Goal: Task Accomplishment & Management: Manage account settings

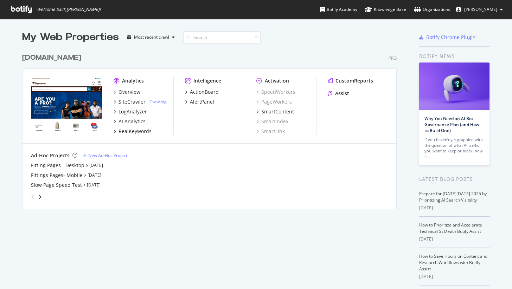
scroll to position [284, 502]
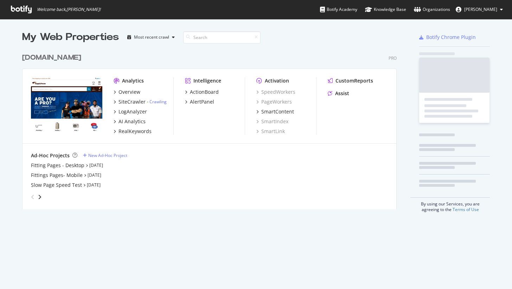
scroll to position [160, 375]
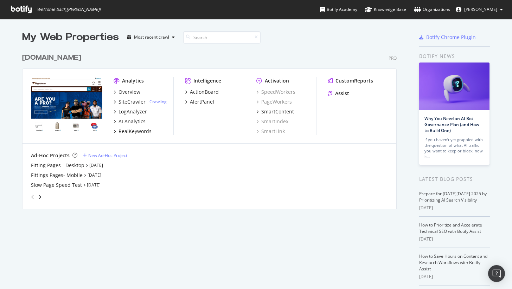
click at [477, 9] on span "[PERSON_NAME]" at bounding box center [480, 9] width 33 height 6
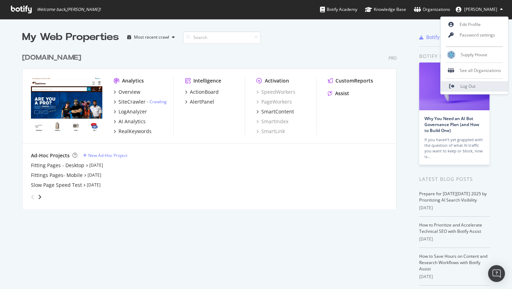
click at [484, 83] on link "Log Out" at bounding box center [475, 86] width 68 height 11
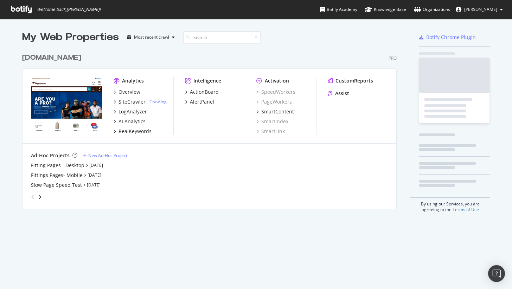
scroll to position [160, 375]
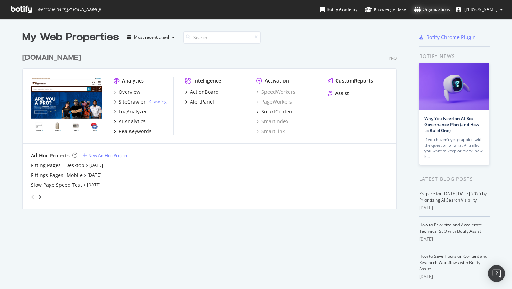
click at [443, 9] on div "Organizations" at bounding box center [432, 9] width 36 height 7
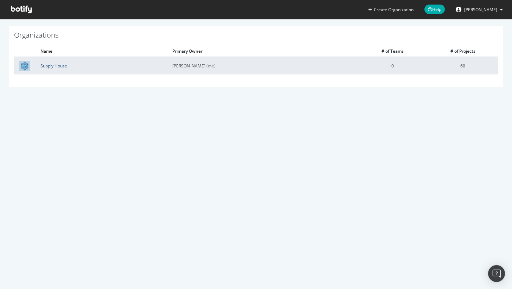
click at [56, 67] on link "Supply House" at bounding box center [53, 66] width 27 height 6
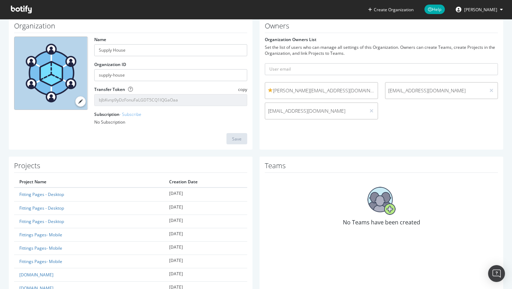
scroll to position [29, 0]
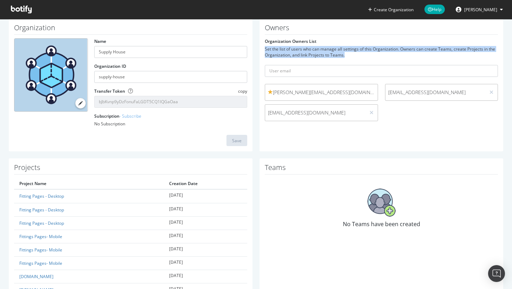
drag, startPoint x: 262, startPoint y: 49, endPoint x: 397, endPoint y: 56, distance: 135.3
click at [397, 56] on div "Set the list of users who can manage all settings of this Organization. Owners …" at bounding box center [381, 52] width 233 height 12
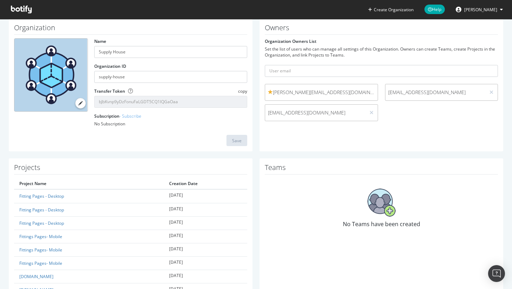
click at [274, 171] on h1 "Teams" at bounding box center [381, 169] width 233 height 11
click at [291, 71] on input "text" at bounding box center [381, 71] width 233 height 12
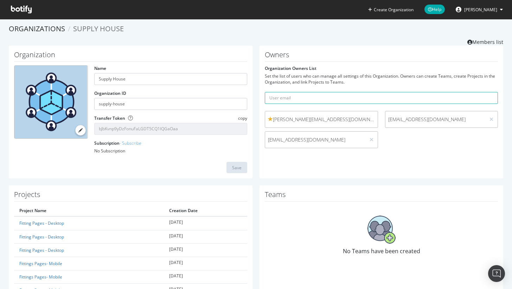
scroll to position [0, 0]
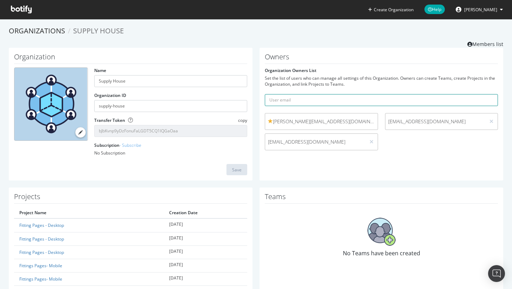
paste input "alejandrar"
type input "alejandrar"
click at [342, 102] on input "alejandrar" at bounding box center [381, 100] width 233 height 12
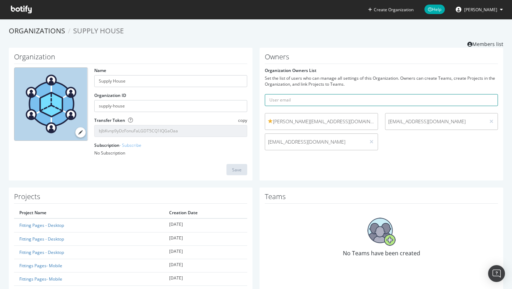
click at [369, 104] on input "text" at bounding box center [381, 100] width 233 height 12
paste input "alejandrar"
type input "alejandrar"
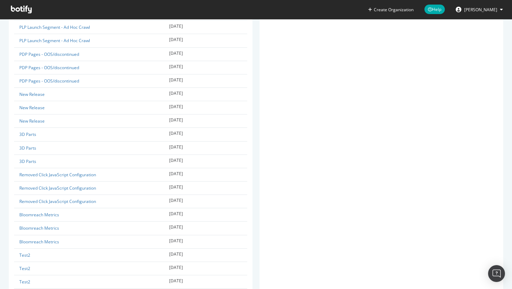
scroll to position [768, 0]
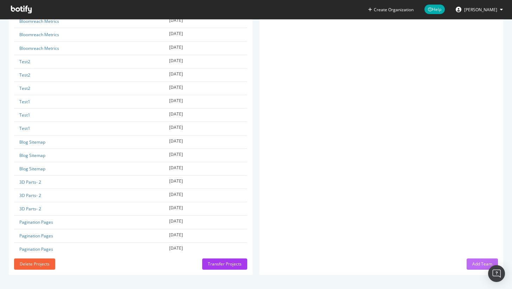
click at [472, 262] on div "Add Team" at bounding box center [482, 264] width 20 height 6
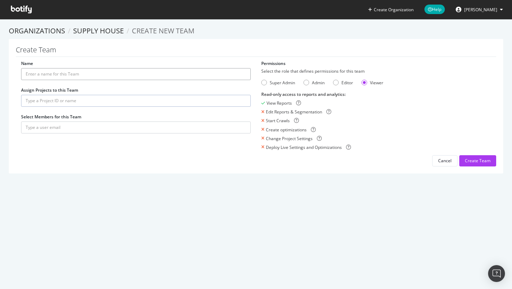
click at [103, 75] on input "Name" at bounding box center [136, 74] width 230 height 12
type input "SupplyHouse Team"
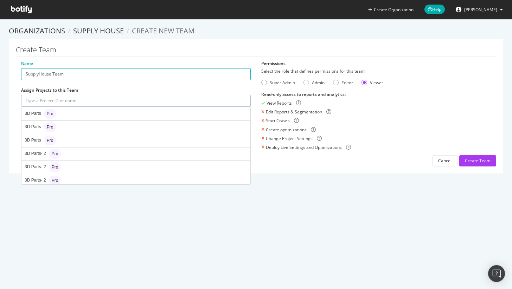
click at [72, 100] on input "text" at bounding box center [136, 101] width 230 height 12
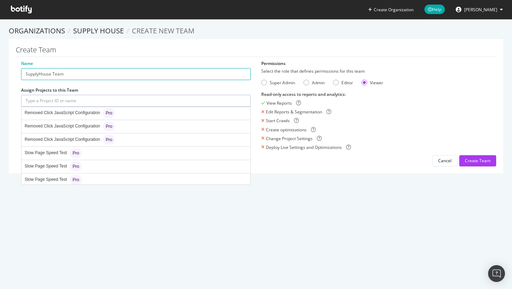
scroll to position [725, 0]
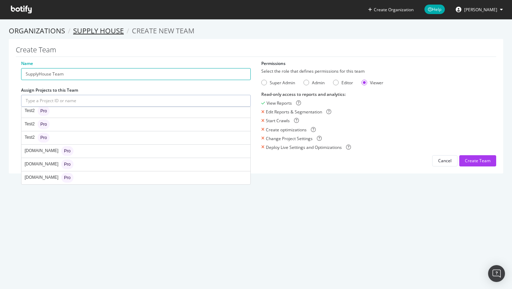
click at [88, 31] on link "Supply House" at bounding box center [98, 30] width 51 height 9
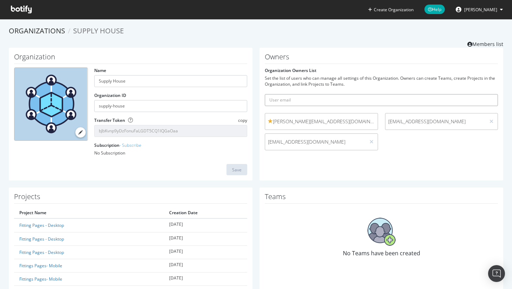
click at [294, 104] on input "text" at bounding box center [381, 100] width 233 height 12
click at [360, 102] on input "text" at bounding box center [381, 100] width 233 height 12
paste input "mailto:maricam@supplyhouse.com"
click at [277, 101] on input "mailto:maricam@supplyhouse.com" at bounding box center [381, 100] width 233 height 12
drag, startPoint x: 280, startPoint y: 101, endPoint x: 259, endPoint y: 103, distance: 21.2
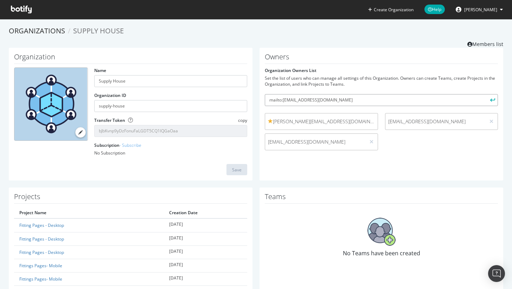
click at [260, 103] on div "Owners Organization Owners List Set the list of users who can manage all settin…" at bounding box center [382, 114] width 244 height 133
click at [288, 103] on input "mailto:maricam@supplyhouse.com" at bounding box center [381, 100] width 233 height 12
drag, startPoint x: 280, startPoint y: 100, endPoint x: 261, endPoint y: 102, distance: 19.0
click at [261, 102] on div "Owners Organization Owners List Set the list of users who can manage all settin…" at bounding box center [382, 114] width 244 height 133
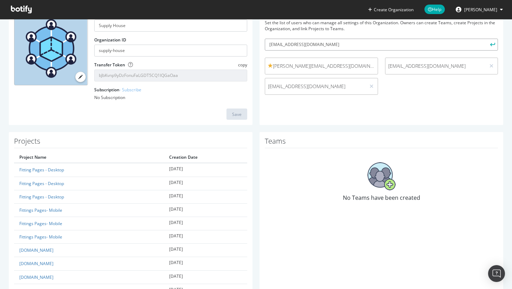
scroll to position [54, 0]
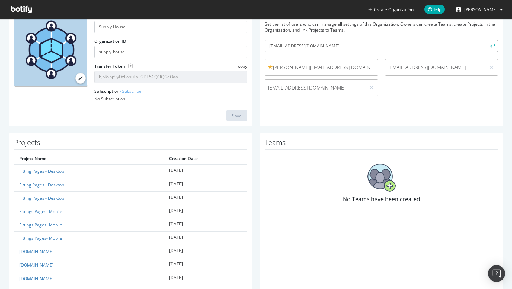
click at [428, 46] on input "maricam@supplyhouse.com" at bounding box center [381, 46] width 233 height 12
type input "maricam@supplyhouse.com"
click at [490, 46] on icon "submit" at bounding box center [492, 46] width 5 height 4
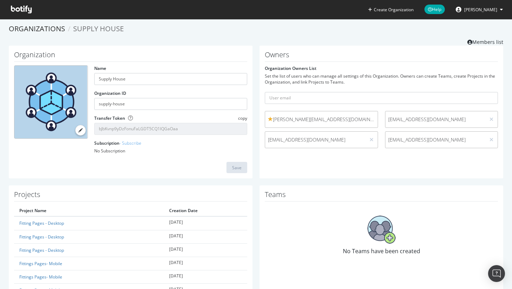
scroll to position [0, 0]
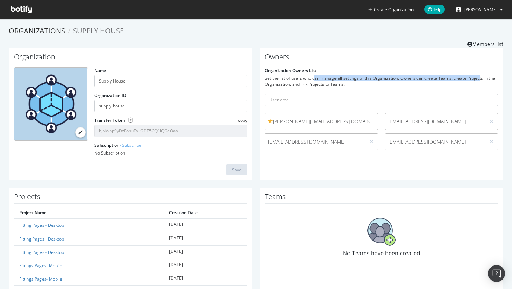
drag, startPoint x: 311, startPoint y: 78, endPoint x: 477, endPoint y: 77, distance: 165.3
click at [477, 77] on div "Set the list of users who can manage all settings of this Organization. Owners …" at bounding box center [381, 81] width 233 height 12
click at [474, 78] on div "Set the list of users who can manage all settings of this Organization. Owners …" at bounding box center [381, 81] width 233 height 12
click at [312, 85] on div "Set the list of users who can manage all settings of this Organization. Owners …" at bounding box center [381, 81] width 233 height 12
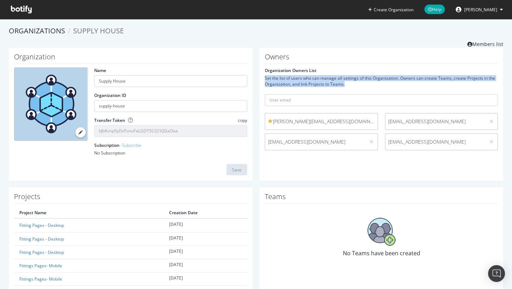
click at [312, 85] on div "Set the list of users who can manage all settings of this Organization. Owners …" at bounding box center [381, 81] width 233 height 12
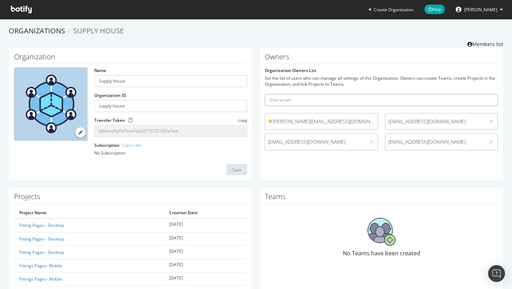
click at [338, 99] on input "text" at bounding box center [381, 100] width 233 height 12
paste input "mailto:maricam@supplyhouse.com"
click at [365, 97] on input "mailto:maricam@supplyhouse.com" at bounding box center [381, 100] width 233 height 12
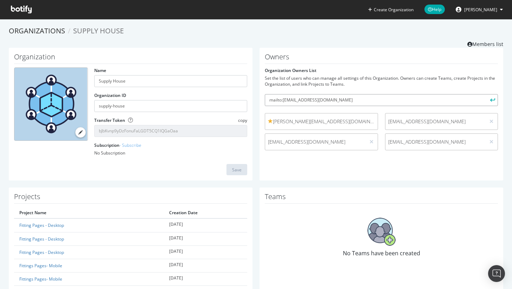
paste input "vidhip"
drag, startPoint x: 280, startPoint y: 101, endPoint x: 264, endPoint y: 103, distance: 15.6
click at [265, 103] on input "mailto:vidhip@supplyhouse.com" at bounding box center [381, 100] width 233 height 12
type input "vidhip@supplyhouse.com"
click at [490, 100] on icon "submit" at bounding box center [492, 100] width 5 height 4
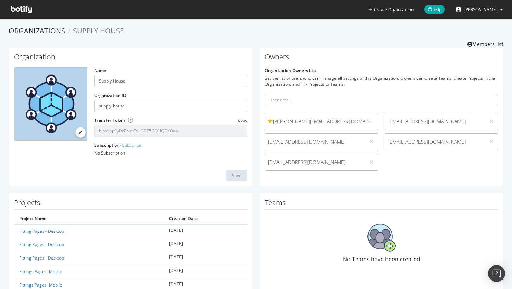
click at [503, 11] on icon at bounding box center [501, 9] width 3 height 4
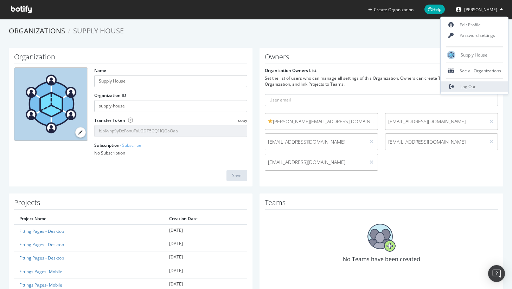
click at [480, 83] on link "Log Out" at bounding box center [475, 87] width 68 height 11
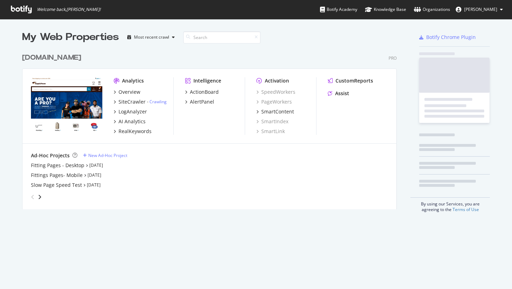
scroll to position [160, 375]
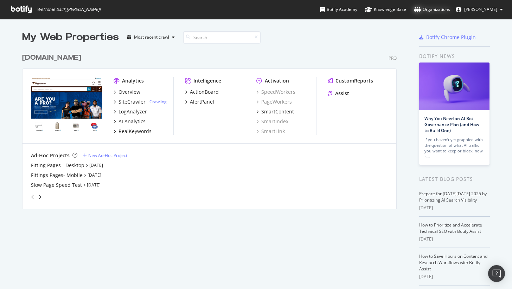
click at [448, 12] on div "Organizations" at bounding box center [432, 9] width 36 height 7
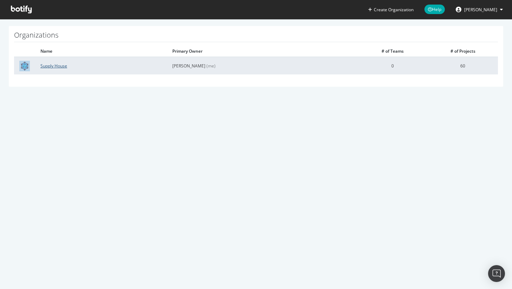
click at [54, 66] on link "Supply House" at bounding box center [53, 66] width 27 height 6
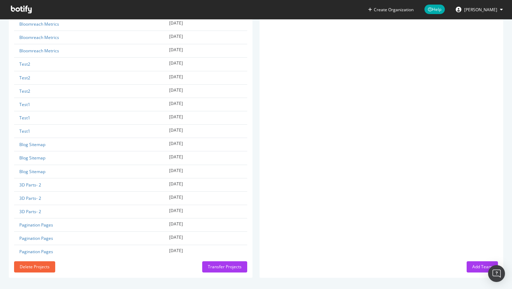
scroll to position [773, 0]
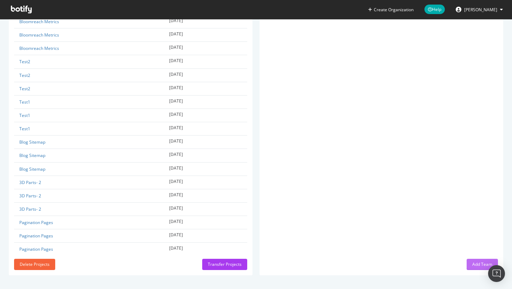
click at [483, 264] on div "Add Team" at bounding box center [482, 265] width 20 height 6
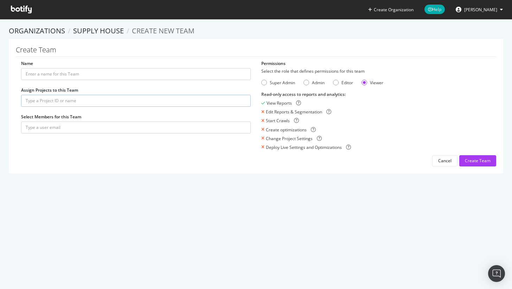
click at [48, 89] on label "Assign Projects to this Team" at bounding box center [49, 90] width 57 height 6
click at [52, 78] on input "Name" at bounding box center [136, 74] width 230 height 12
type input "SupplyHouse Collab Team"
click at [158, 107] on div "Name SupplyHouse Collab Team Assign Projects to this Team Select Members for th…" at bounding box center [136, 100] width 240 height 80
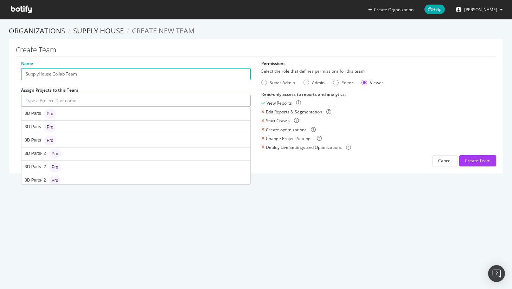
click at [159, 104] on input "text" at bounding box center [136, 101] width 230 height 12
click at [366, 132] on div "Create optimizations" at bounding box center [376, 130] width 230 height 6
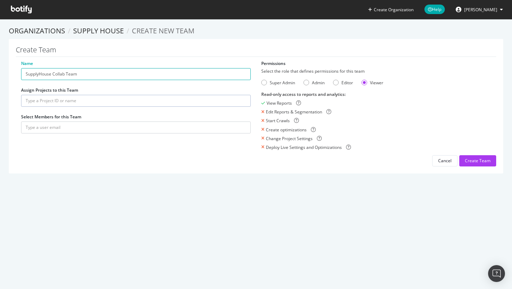
click at [275, 137] on div "Change Project Settings" at bounding box center [289, 139] width 47 height 6
click at [90, 103] on input "text" at bounding box center [136, 101] width 230 height 12
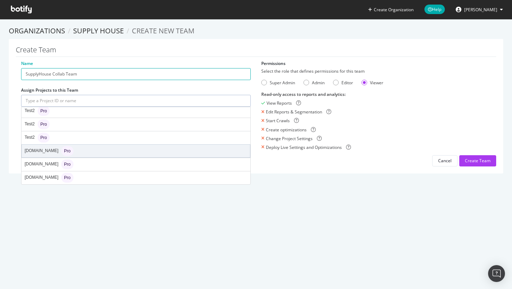
click at [117, 154] on div "www.supplyhouse.com Pro" at bounding box center [136, 151] width 228 height 13
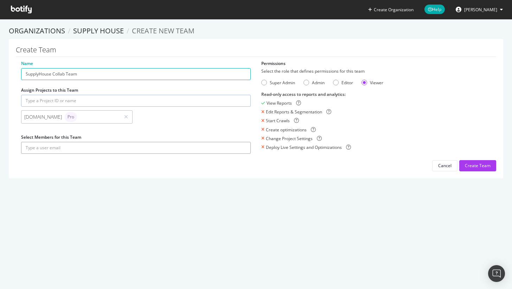
click at [85, 148] on input "text" at bounding box center [136, 148] width 230 height 12
click at [48, 150] on input "text" at bounding box center [136, 148] width 230 height 12
paste input "mailto:maricam@supplyhouse.com"
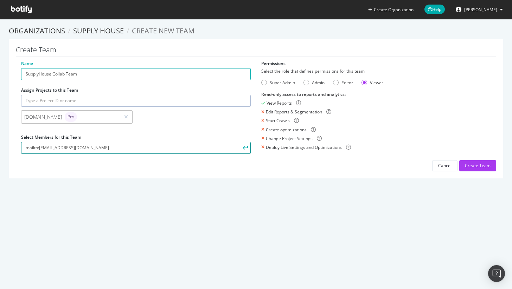
drag, startPoint x: 39, startPoint y: 147, endPoint x: -8, endPoint y: 152, distance: 47.7
click at [0, 152] on html "Create Organization Help Alejandra Roca Organizations Supply House Create new T…" at bounding box center [256, 144] width 512 height 289
click at [27, 149] on input "mailto:maricam@supplyhouse.com" at bounding box center [136, 148] width 230 height 12
drag, startPoint x: 39, startPoint y: 148, endPoint x: 15, endPoint y: 150, distance: 24.4
click at [15, 150] on div "Create Team Name SupplyHouse Collab Team Assign Projects to this Team www.suppl…" at bounding box center [256, 109] width 494 height 140
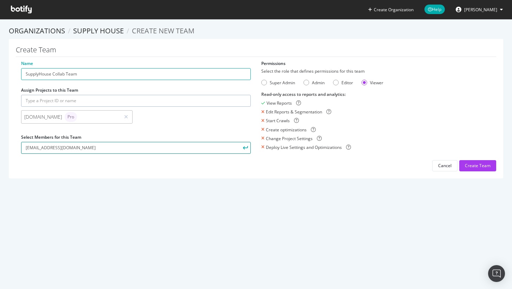
type input "maricam@supplyhouse.com"
click at [245, 147] on icon "submit" at bounding box center [245, 148] width 5 height 4
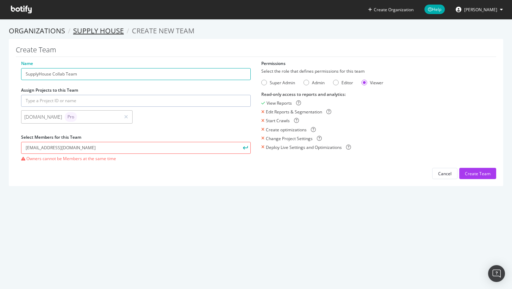
click at [107, 30] on link "Supply House" at bounding box center [98, 30] width 51 height 9
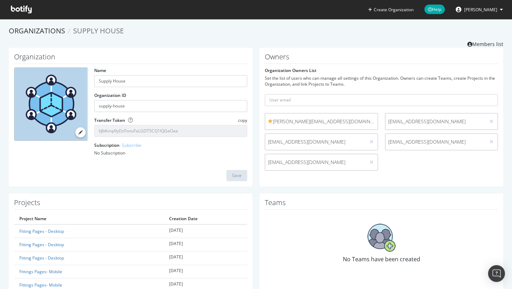
click at [488, 143] on div at bounding box center [491, 142] width 7 height 8
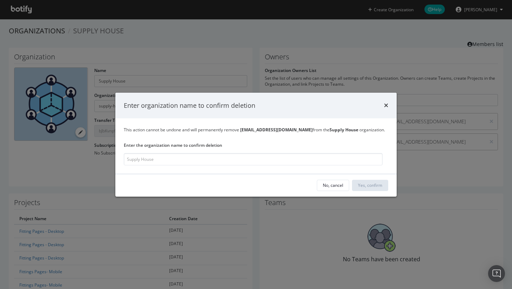
click at [287, 128] on b "maricam@supplyhouse.com" at bounding box center [276, 130] width 72 height 6
click at [281, 164] on input "modal" at bounding box center [253, 159] width 259 height 12
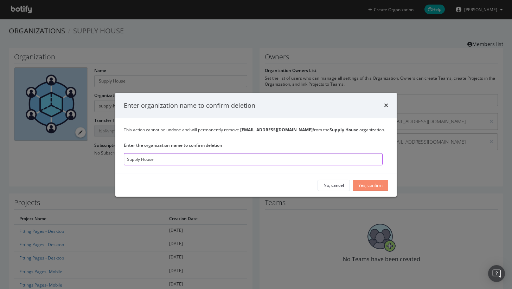
type input "Supply House"
click at [377, 187] on div "Yes, confirm" at bounding box center [370, 186] width 24 height 6
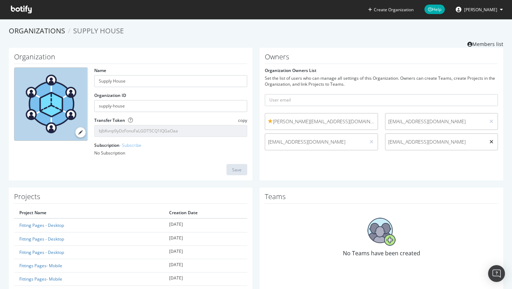
click at [490, 140] on icon at bounding box center [492, 142] width 4 height 5
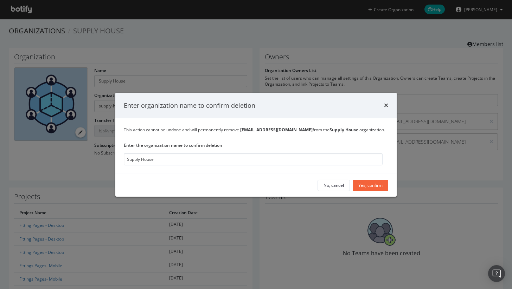
type input "Supply House"
click at [359, 185] on div "Yes, confirm" at bounding box center [370, 186] width 24 height 6
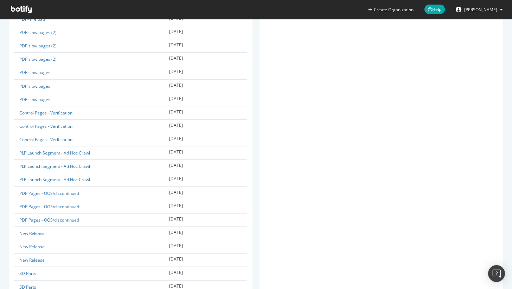
scroll to position [768, 0]
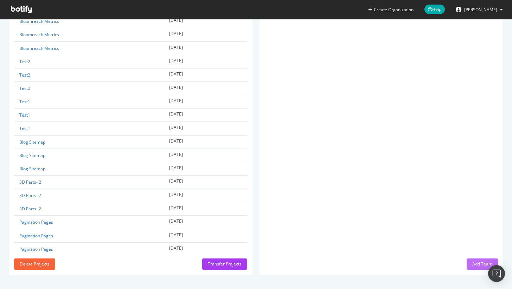
click at [482, 260] on div "Add Team" at bounding box center [482, 264] width 20 height 11
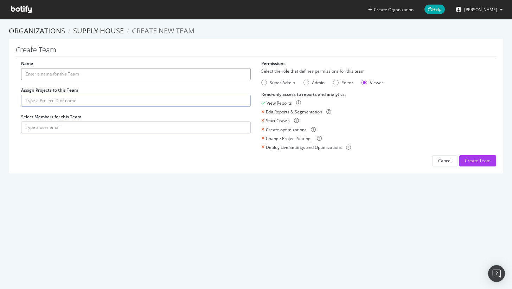
click at [46, 71] on input "Name" at bounding box center [136, 74] width 230 height 12
type input "SupplyHouse Collab Team"
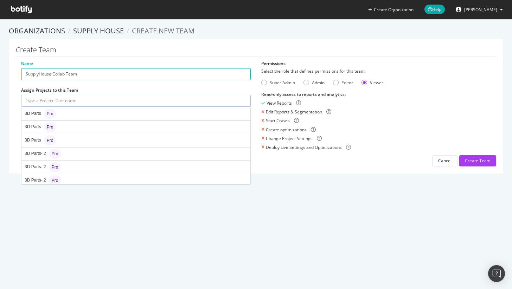
click at [81, 104] on input "text" at bounding box center [136, 101] width 230 height 12
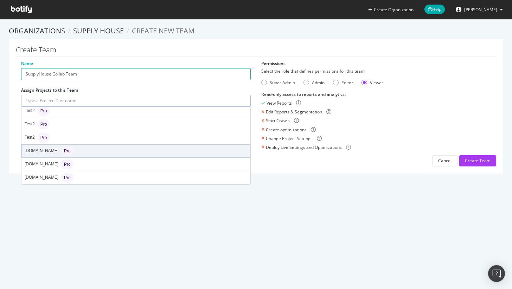
click at [57, 154] on div "www.supplyhouse.com Pro" at bounding box center [49, 151] width 49 height 10
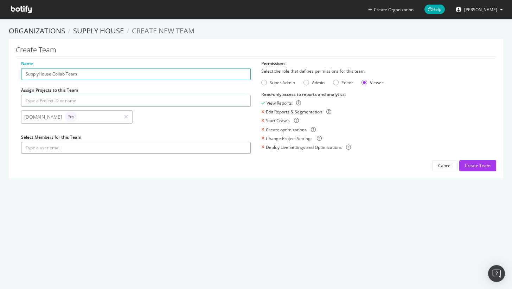
click at [55, 142] on input "text" at bounding box center [136, 148] width 230 height 12
click at [158, 146] on input "text" at bounding box center [136, 148] width 230 height 12
paste input "mailto:maricam@supplyhouse.com"
click at [240, 147] on button "submit" at bounding box center [245, 148] width 12 height 12
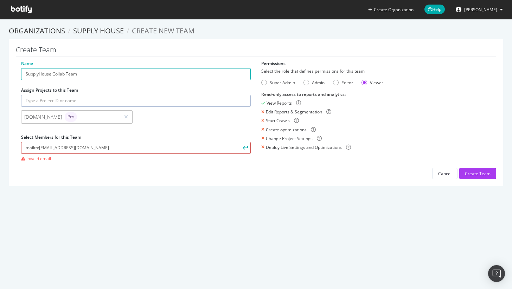
drag, startPoint x: 39, startPoint y: 148, endPoint x: -1, endPoint y: 150, distance: 39.8
click at [0, 150] on html "Create Organization Help Alejandra Roca Organizations Supply House Create new T…" at bounding box center [256, 144] width 512 height 289
type input "maricam@supplyhouse.com"
click at [239, 142] on button "submit" at bounding box center [245, 148] width 12 height 12
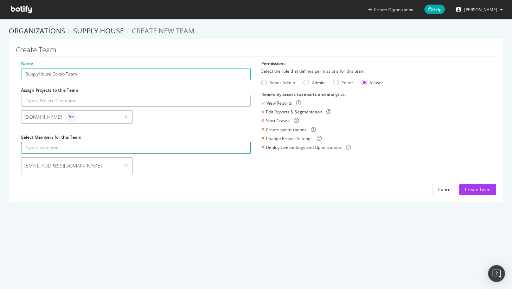
click at [126, 150] on input "text" at bounding box center [136, 148] width 230 height 12
paste input "mailto:vidhip@supplyhouse.com"
drag, startPoint x: 40, startPoint y: 147, endPoint x: 0, endPoint y: 146, distance: 39.4
click at [0, 146] on section "Organizations Supply House Create new Team Create Team Name SupplyHouse Collab …" at bounding box center [256, 118] width 512 height 198
type input "vidhip@supplyhouse.com"
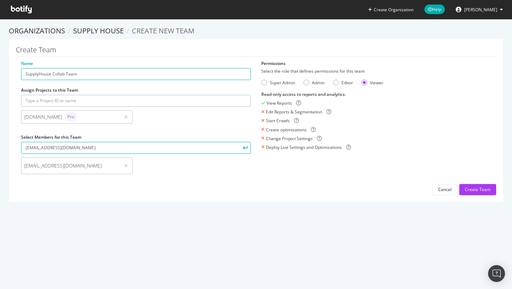
click at [243, 147] on icon "submit" at bounding box center [245, 148] width 5 height 4
click at [482, 189] on div "Create Team" at bounding box center [478, 190] width 26 height 6
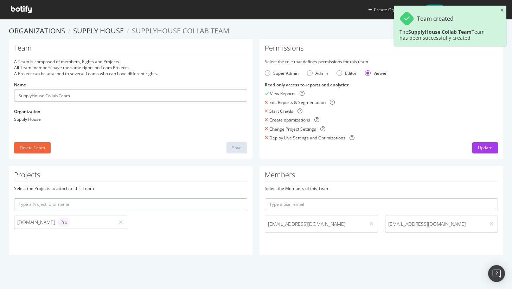
click at [42, 99] on input "SupplyHouse Collab Team" at bounding box center [130, 96] width 233 height 12
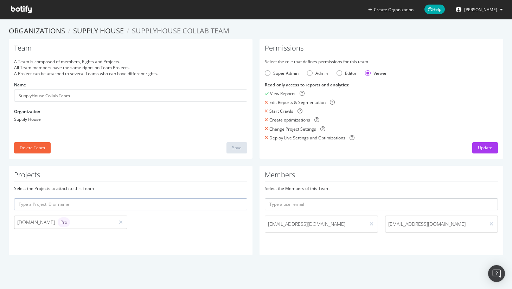
click at [80, 205] on input "text" at bounding box center [130, 205] width 233 height 12
click at [411, 115] on div "Read-only access to reports and analytics : View Reports Edit Reports & Segment…" at bounding box center [381, 111] width 233 height 59
click at [338, 75] on div "Editor" at bounding box center [340, 73] width 6 height 6
click at [366, 73] on div "Viewer" at bounding box center [368, 73] width 6 height 6
drag, startPoint x: 335, startPoint y: 78, endPoint x: 337, endPoint y: 75, distance: 4.2
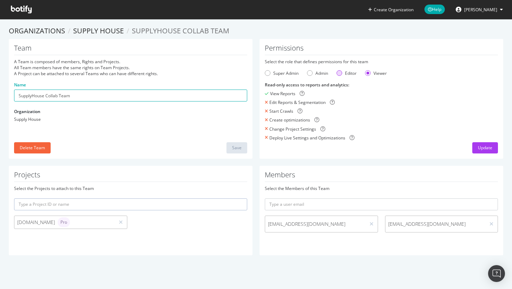
click at [335, 78] on form "Select the role that defines permissions for this team Super Admin Admin Editor…" at bounding box center [381, 100] width 233 height 82
click at [337, 75] on div "Editor" at bounding box center [340, 73] width 6 height 6
click at [307, 70] on div "Admin" at bounding box center [317, 73] width 21 height 6
click at [265, 73] on div "Super Admin" at bounding box center [268, 73] width 6 height 6
click at [318, 76] on div "Admin" at bounding box center [321, 73] width 13 height 6
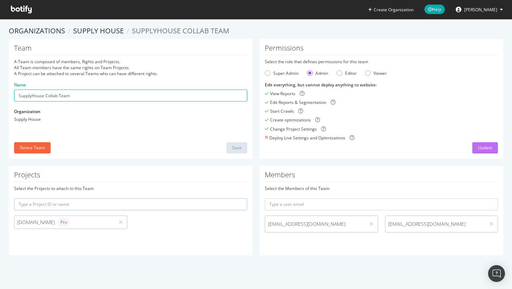
click at [489, 147] on button "Update" at bounding box center [485, 147] width 26 height 11
click at [90, 36] on li "Supply House" at bounding box center [94, 31] width 59 height 10
click at [94, 27] on link "Supply House" at bounding box center [98, 30] width 51 height 9
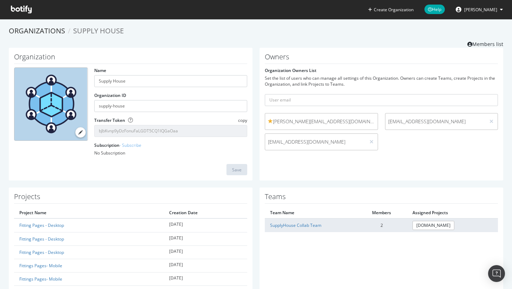
click at [295, 230] on td "SupplyHouse Collab Team" at bounding box center [310, 225] width 91 height 13
click at [296, 227] on link "SupplyHouse Collab Team" at bounding box center [295, 226] width 51 height 6
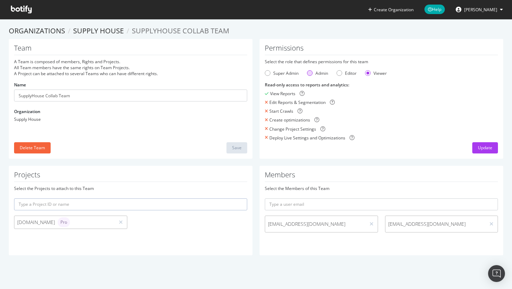
click at [307, 72] on div "Admin" at bounding box center [310, 73] width 6 height 6
click at [483, 145] on div "Update" at bounding box center [485, 148] width 14 height 6
click at [488, 150] on button "submit" at bounding box center [490, 147] width 15 height 11
click at [307, 71] on div "Admin" at bounding box center [310, 73] width 6 height 6
click at [492, 146] on button "Update" at bounding box center [485, 147] width 26 height 11
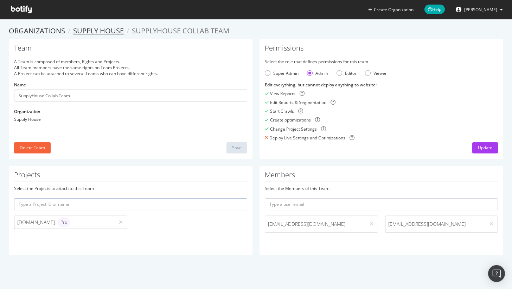
click at [120, 32] on link "Supply House" at bounding box center [98, 30] width 51 height 9
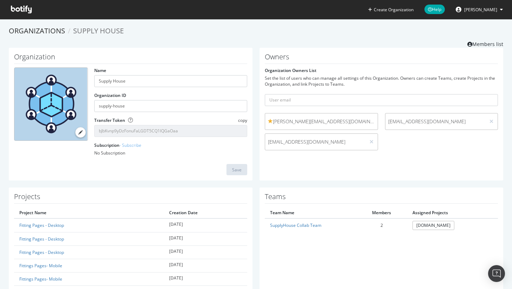
click at [491, 12] on span "Alejandra Roca" at bounding box center [480, 10] width 33 height 6
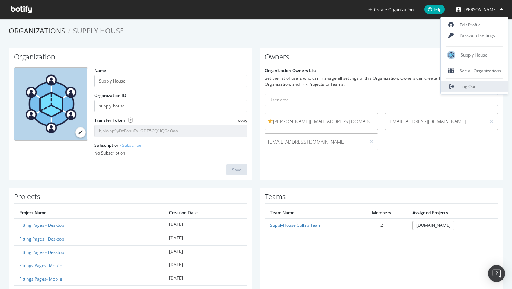
click at [490, 85] on link "Log Out" at bounding box center [475, 87] width 68 height 11
